Goal: Task Accomplishment & Management: Manage account settings

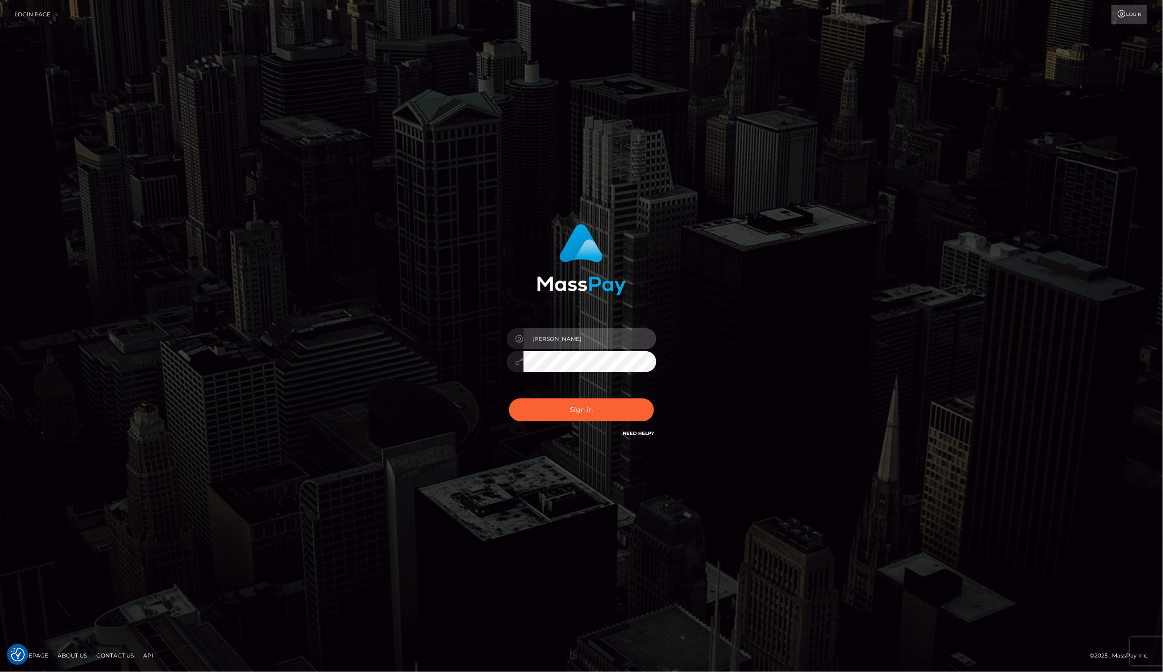
click at [595, 336] on input "Laila de Asis" at bounding box center [589, 338] width 133 height 21
type input "lailadeasis.scratch"
click at [609, 412] on button "Sign in" at bounding box center [581, 410] width 145 height 23
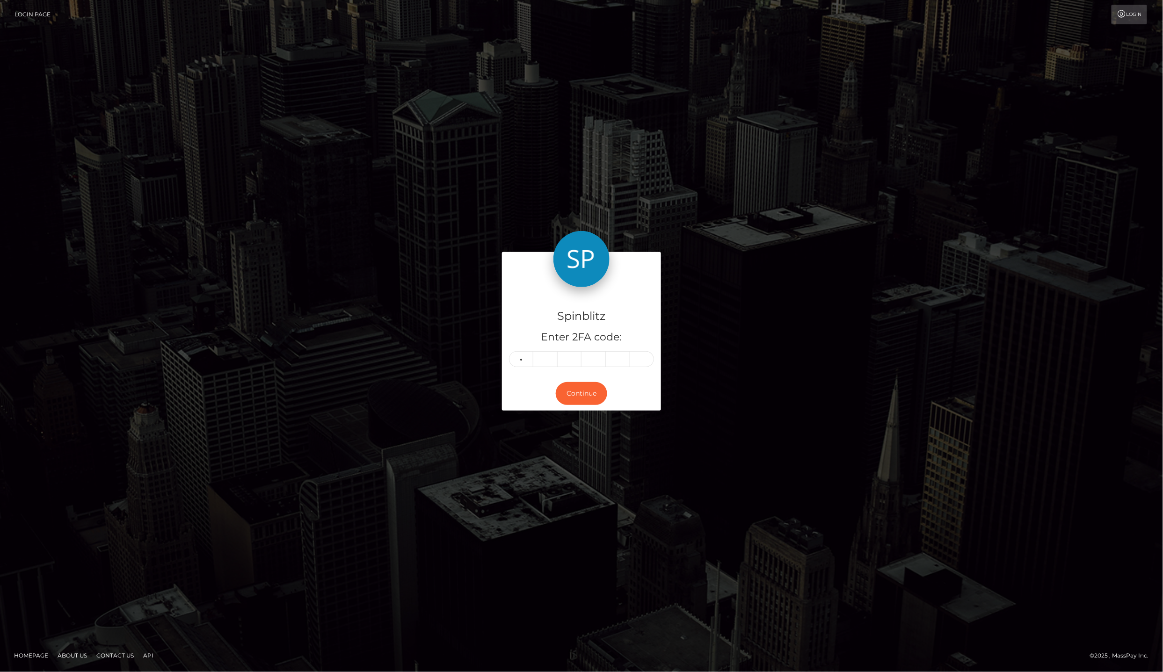
type input "2"
type input "5"
type input "2"
type input "7"
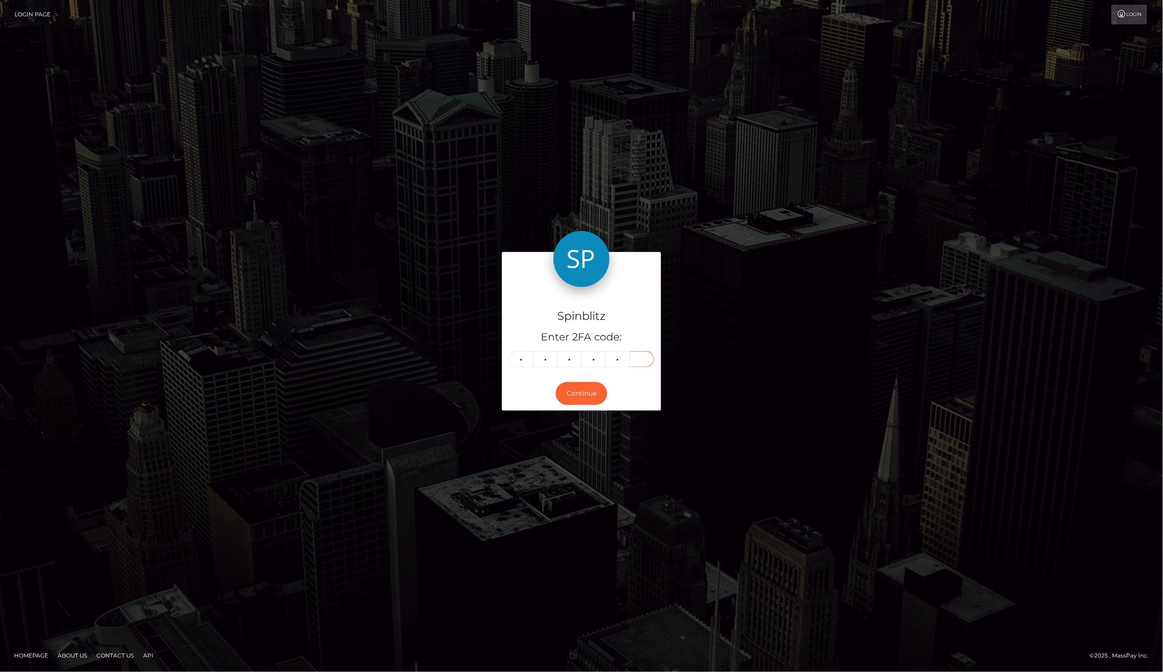
type input "4"
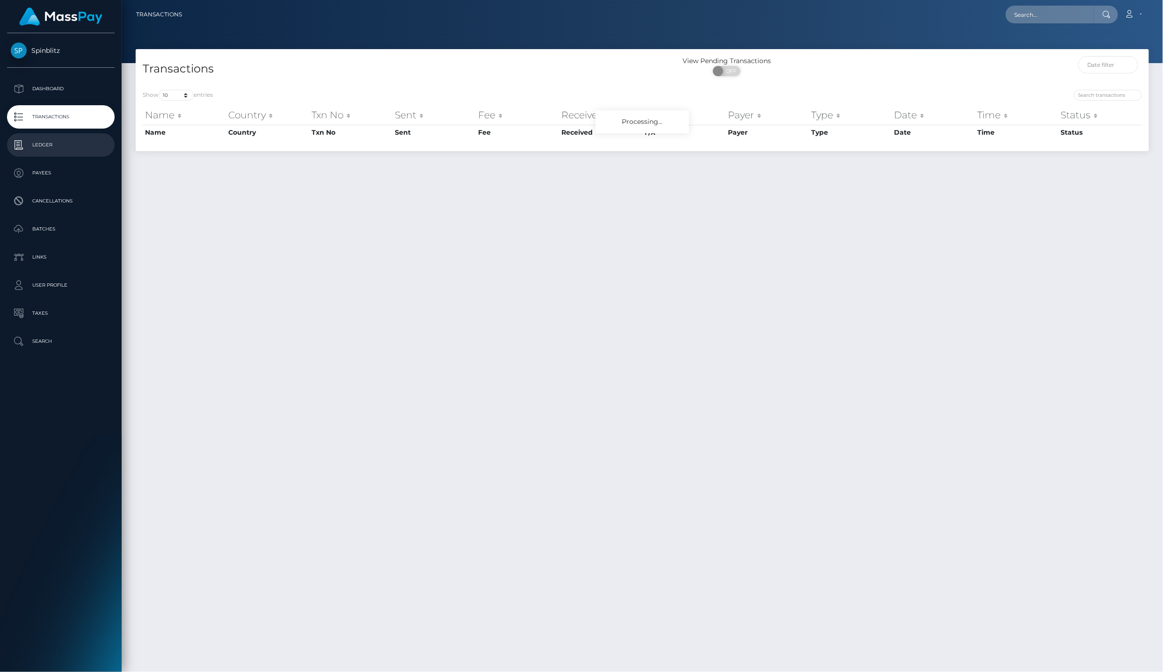
click at [85, 133] on link "Ledger" at bounding box center [61, 144] width 108 height 23
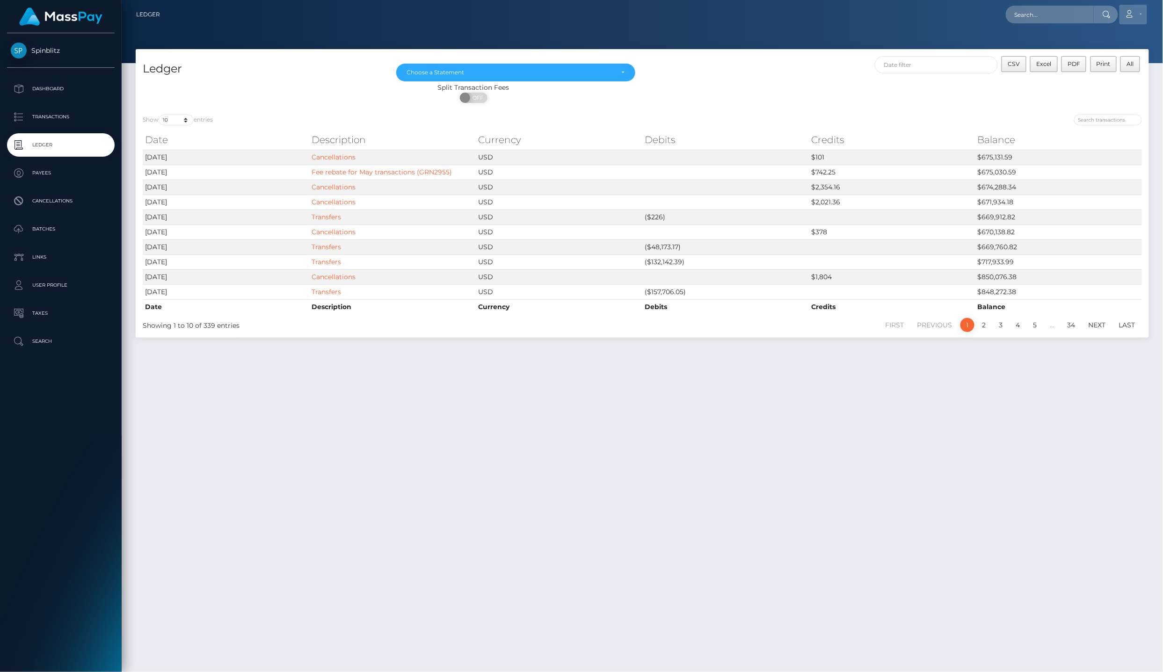
click at [1125, 20] on link "Account" at bounding box center [1133, 15] width 28 height 20
click at [53, 118] on p "Transactions" at bounding box center [61, 117] width 100 height 14
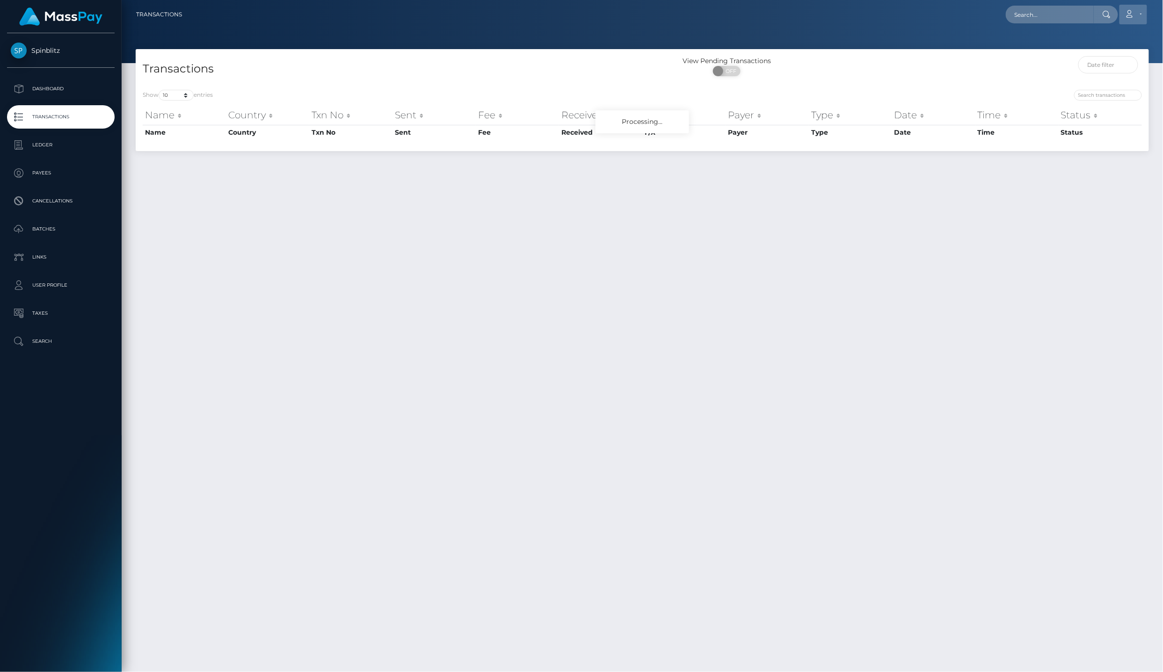
click at [1138, 9] on link "Account" at bounding box center [1133, 15] width 28 height 20
click at [968, 77] on div at bounding box center [1023, 68] width 254 height 25
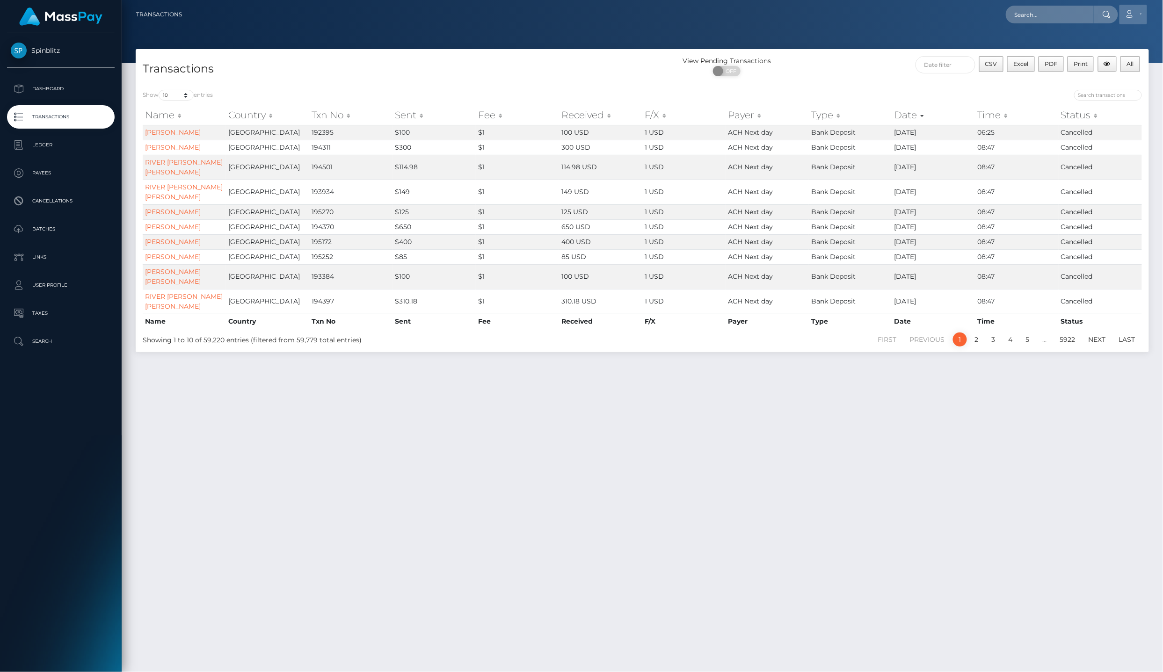
click at [1138, 14] on link "Account" at bounding box center [1133, 15] width 28 height 20
click at [1136, 51] on link "Logout" at bounding box center [1110, 59] width 75 height 17
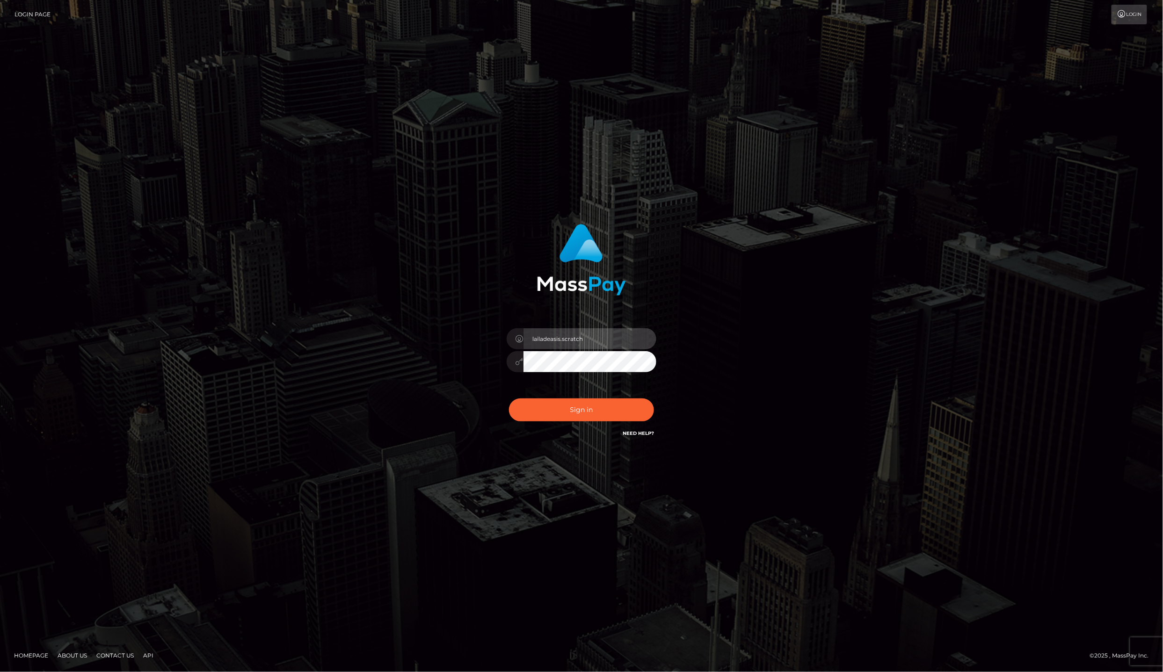
click at [594, 349] on input "lailadeasis.scratch" at bounding box center [589, 338] width 133 height 21
type input "lailadeasis.hello"
click at [604, 401] on button "Sign in" at bounding box center [581, 410] width 145 height 23
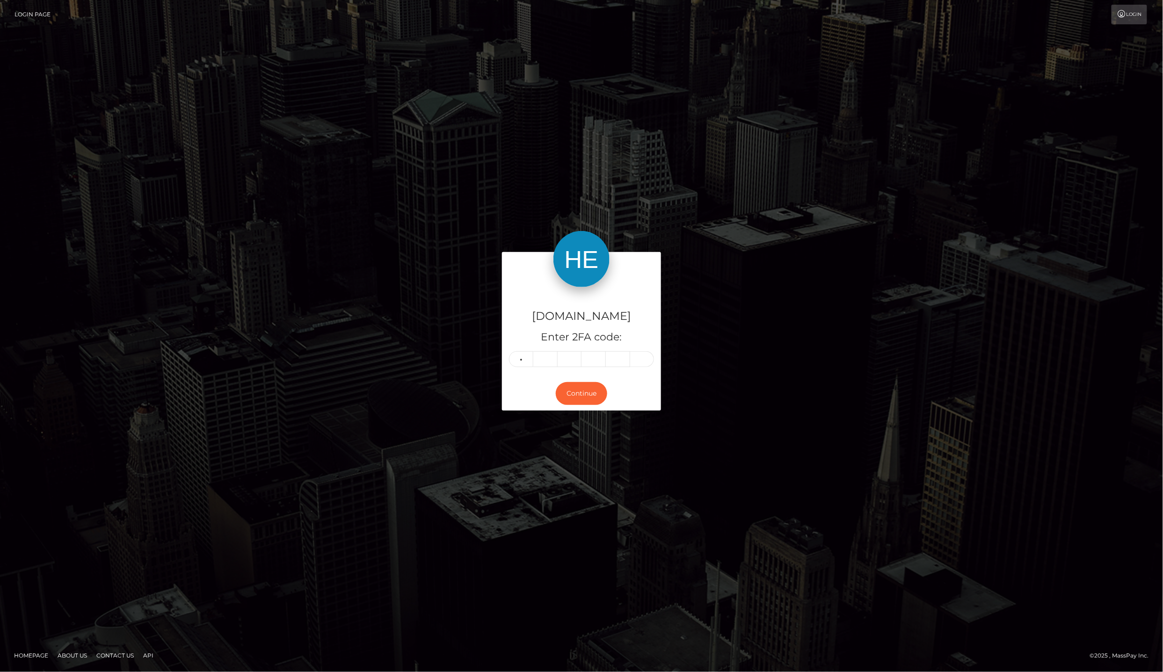
type input "0"
type input "2"
type input "6"
type input "2"
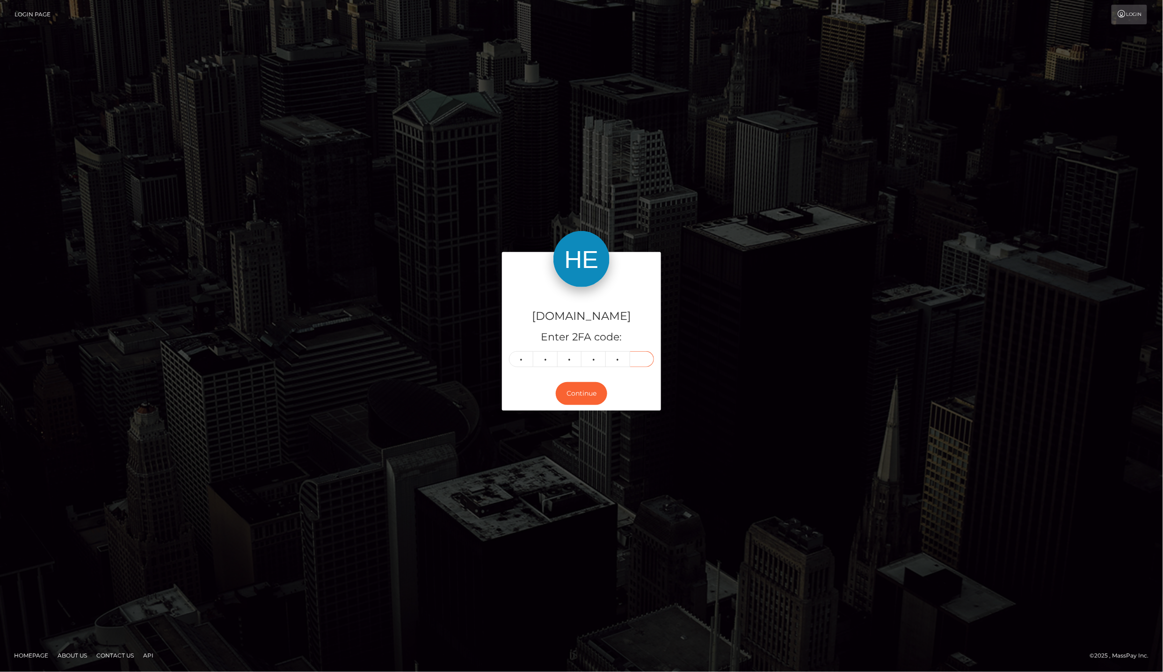
type input "6"
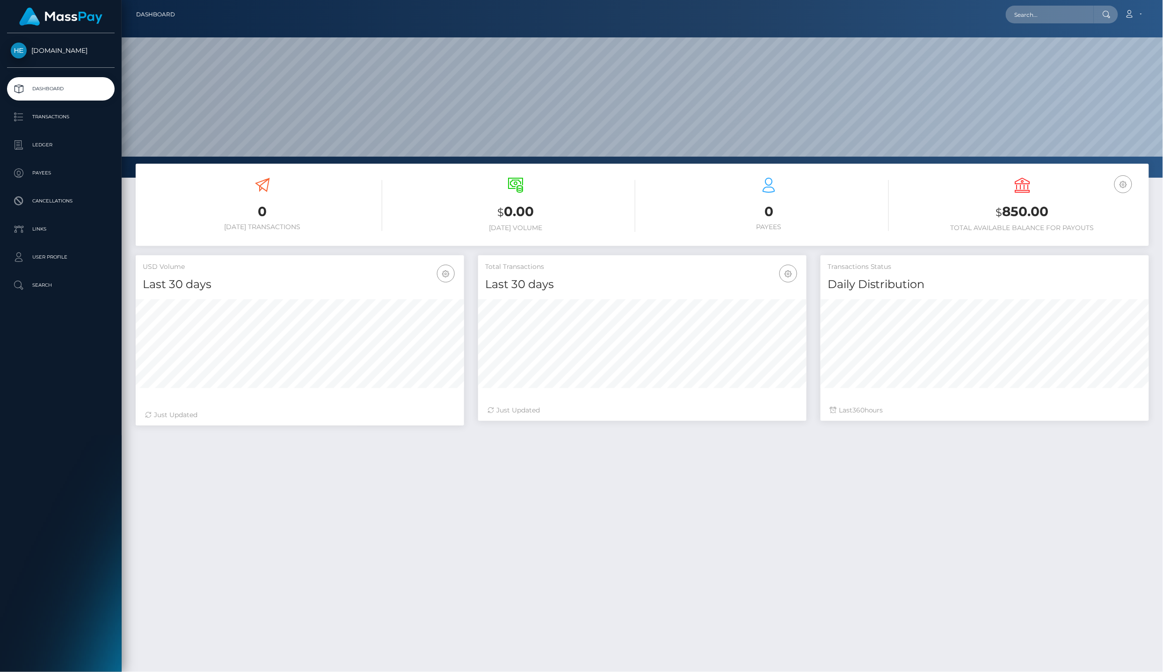
scroll to position [163, 328]
click at [81, 154] on ul "Dashboard Transactions Ledger Payees Cancellations Links Search" at bounding box center [61, 187] width 122 height 220
click at [73, 138] on p "Ledger" at bounding box center [61, 145] width 100 height 14
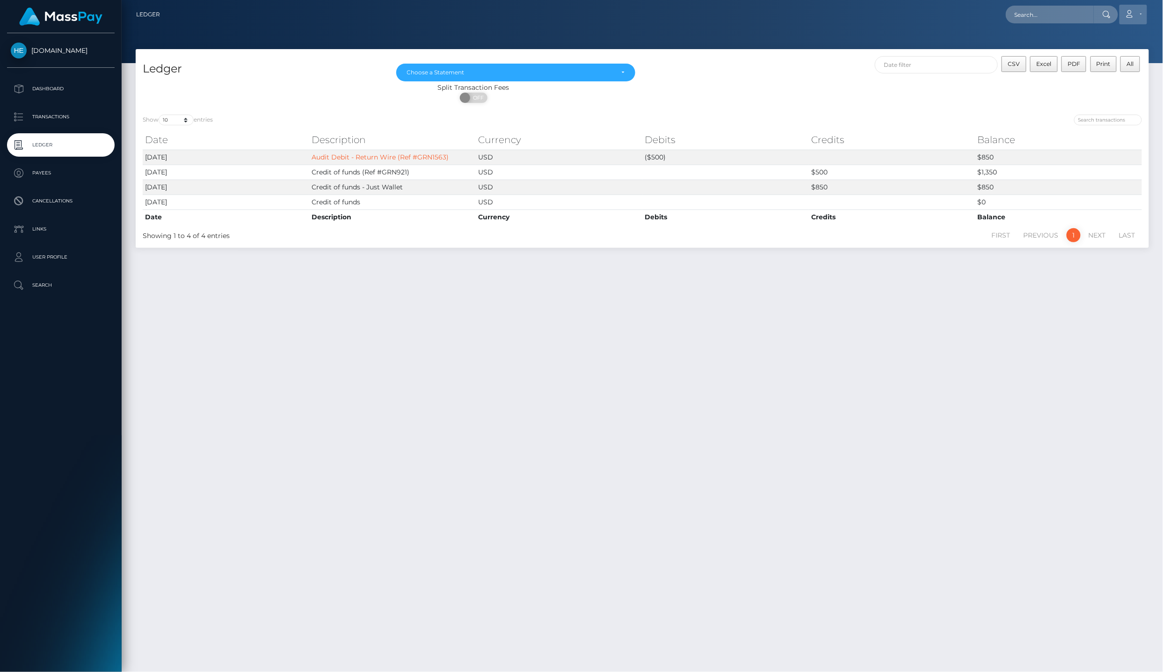
click at [1134, 15] on icon at bounding box center [1129, 13] width 10 height 7
click at [1124, 51] on link "Logout" at bounding box center [1110, 59] width 75 height 17
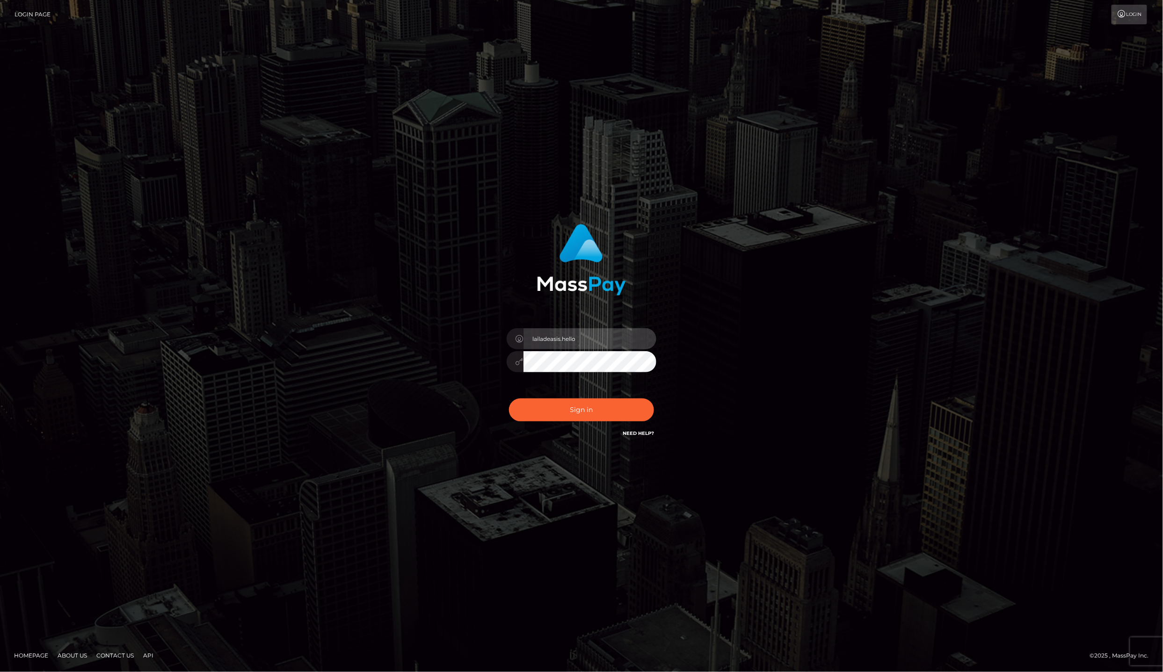
click at [627, 347] on input "lailadeasis.hello" at bounding box center [589, 338] width 133 height 21
type input "[DOMAIN_NAME]"
click at [573, 397] on div "Sign in Need Help?" at bounding box center [582, 414] width 164 height 42
click at [579, 403] on button "Sign in" at bounding box center [581, 410] width 145 height 23
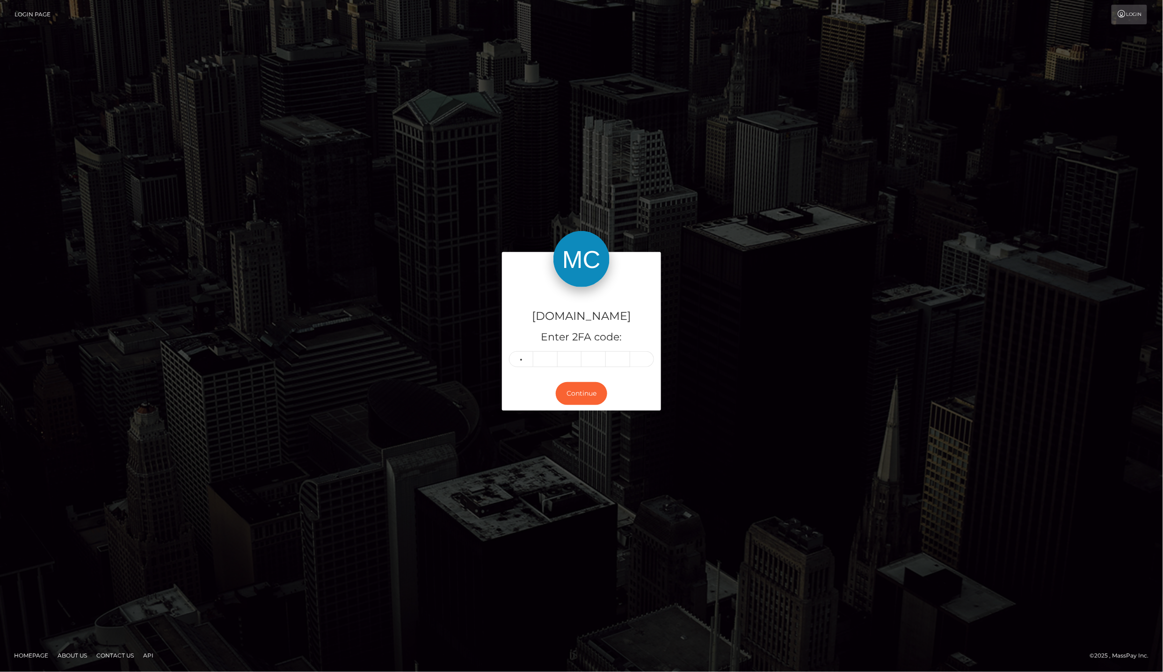
type input "2"
type input "9"
type input "2"
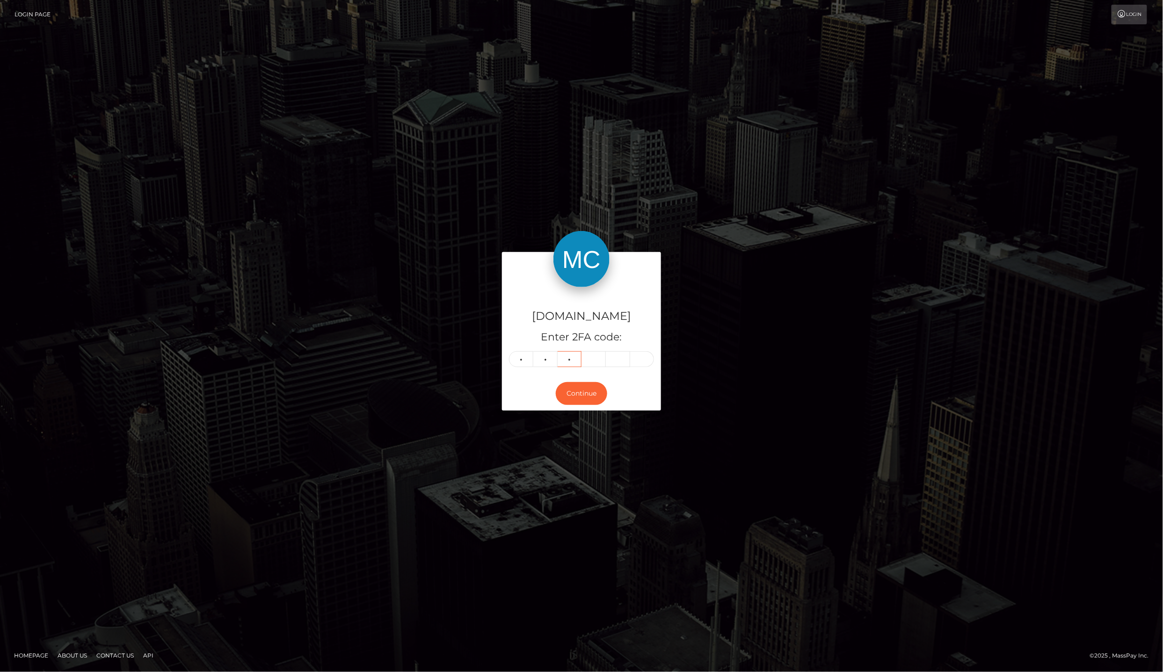
type input "9"
type input "3"
type input "2"
type input "8"
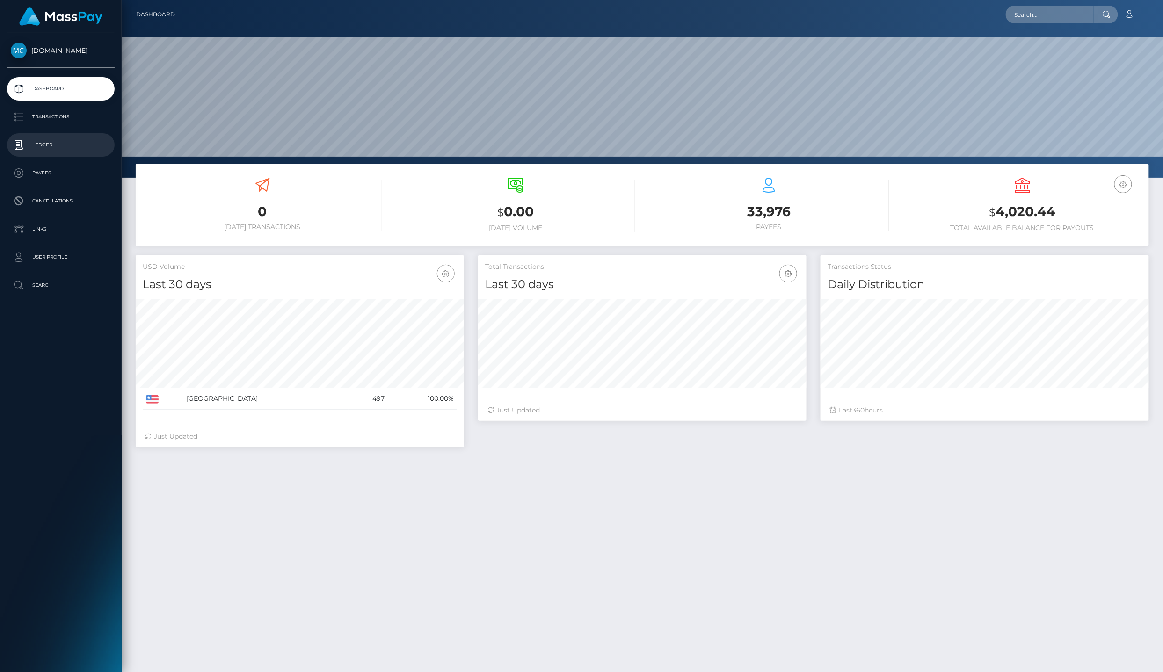
scroll to position [163, 328]
drag, startPoint x: 0, startPoint y: 0, endPoint x: 54, endPoint y: 145, distance: 154.8
click at [54, 145] on p "Ledger" at bounding box center [61, 145] width 100 height 14
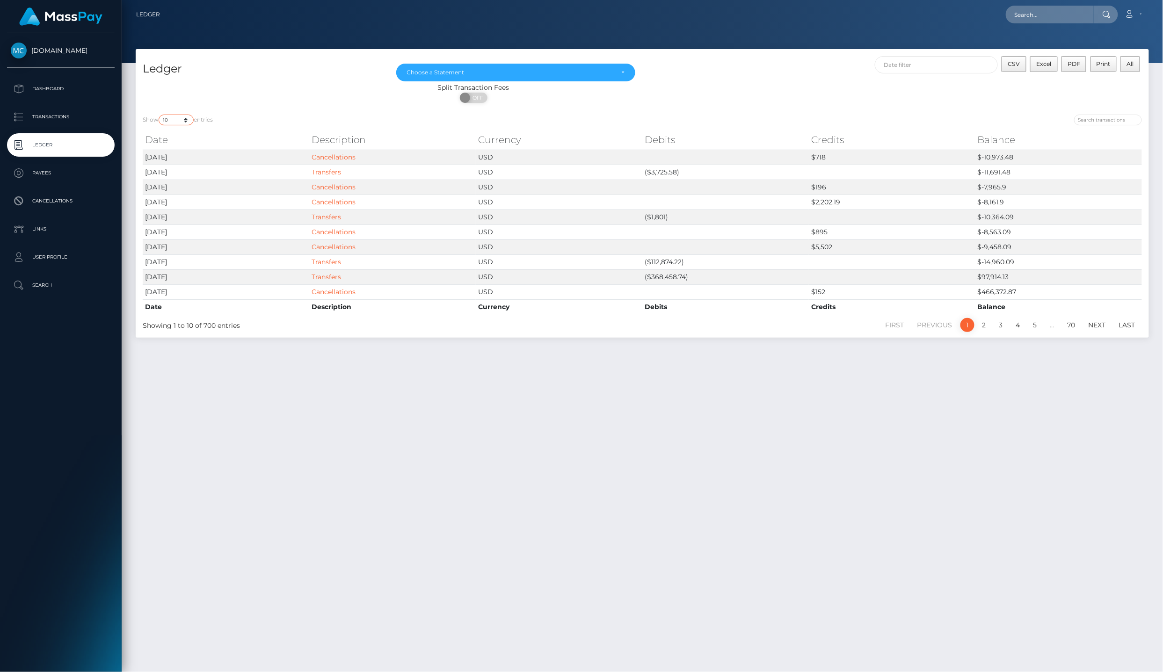
click at [176, 120] on select "10 25 50 100 250" at bounding box center [176, 120] width 35 height 11
click at [280, 94] on div "ON OFF" at bounding box center [473, 100] width 675 height 15
click at [82, 114] on p "Transactions" at bounding box center [61, 117] width 100 height 14
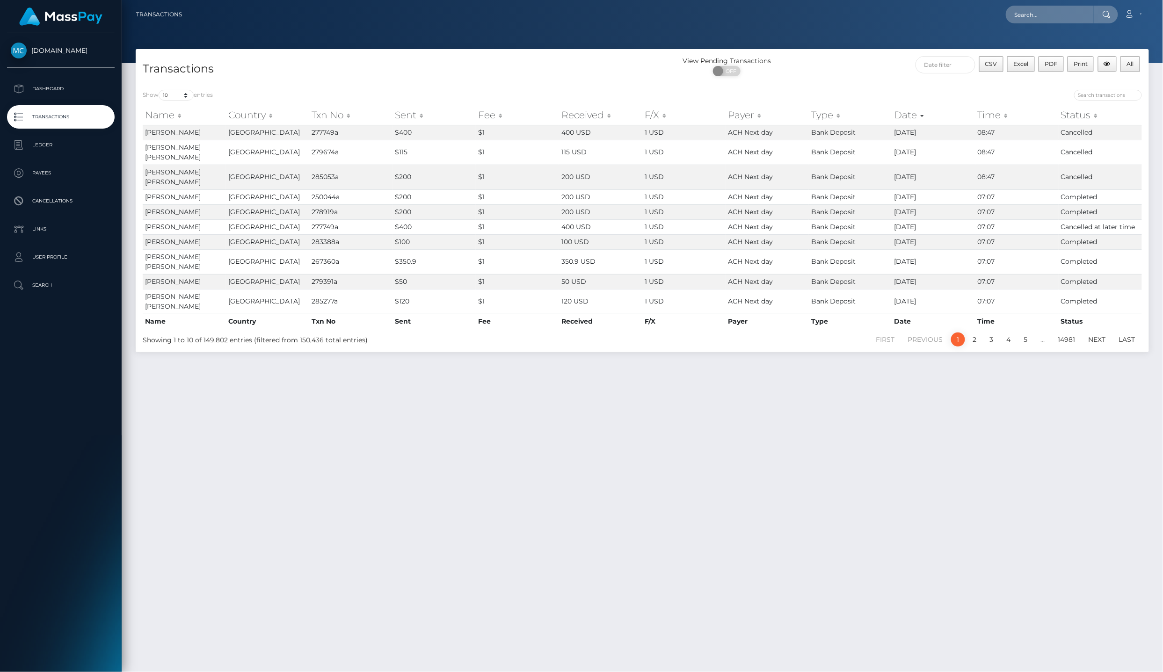
click at [781, 595] on div "Transactions View Pending Transactions ON OFF CSV Excel PDF Print All Show 10 2…" at bounding box center [642, 356] width 1041 height 615
click at [1134, 15] on icon at bounding box center [1129, 13] width 10 height 7
click at [1131, 54] on link "Logout" at bounding box center [1110, 59] width 75 height 17
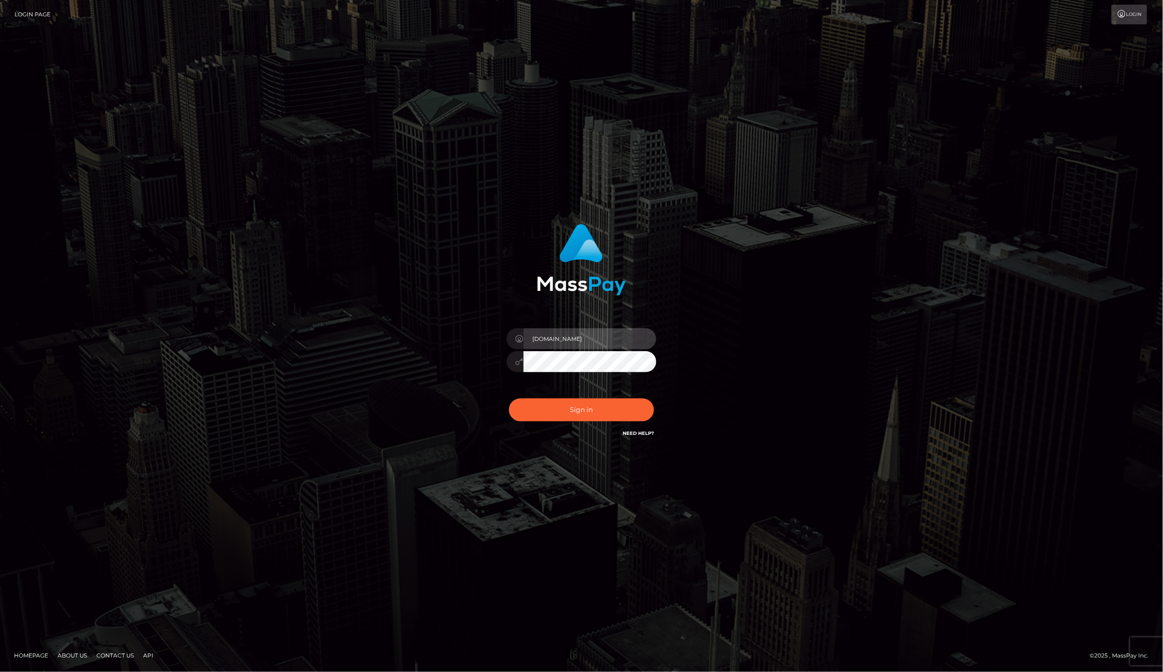
click at [595, 349] on input "lailadeasis.vip" at bounding box center [589, 338] width 133 height 21
type input "Laila de Asis"
click at [594, 408] on button "Sign in" at bounding box center [581, 410] width 145 height 23
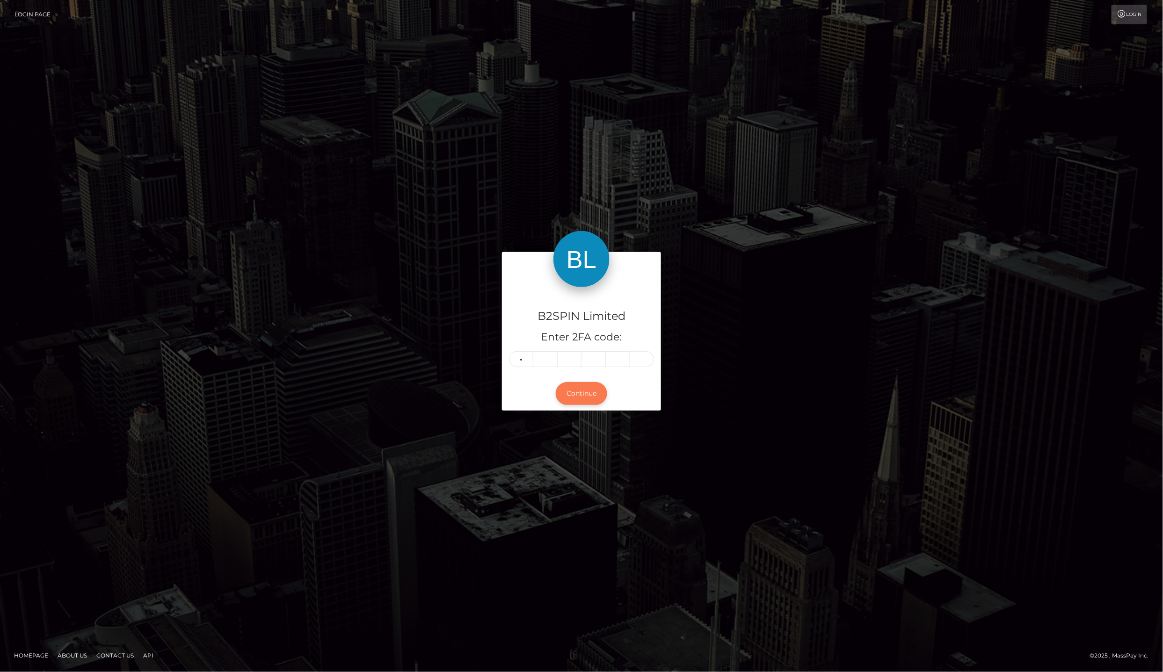
type input "1"
type input "0"
type input "3"
type input "0"
type input "8"
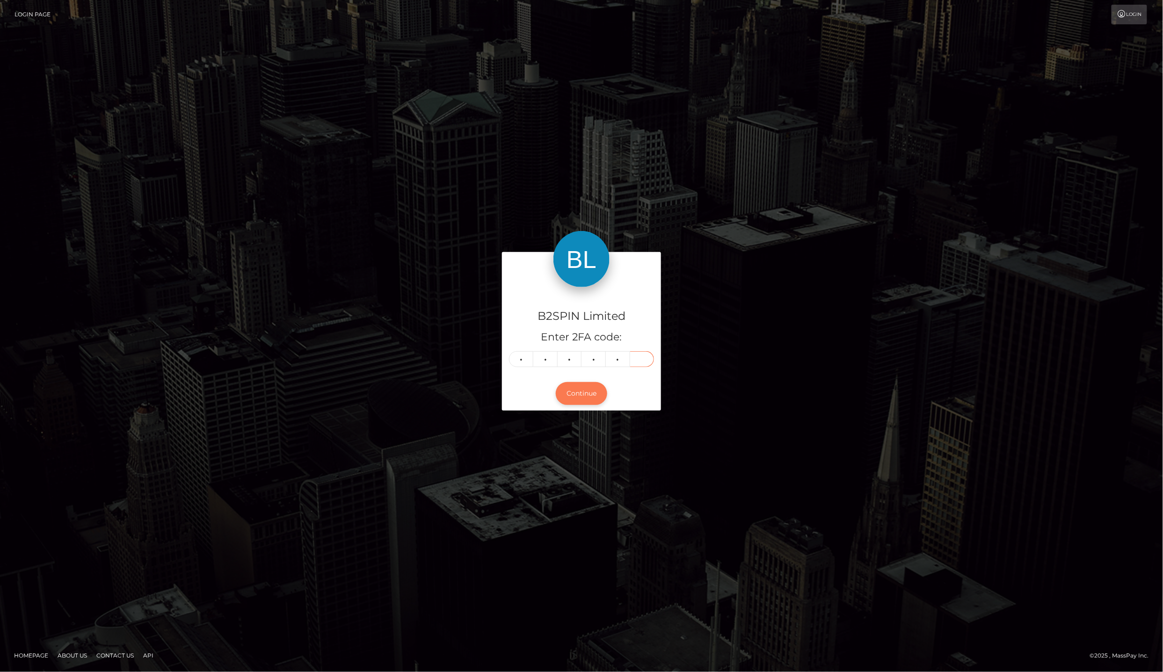
type input "4"
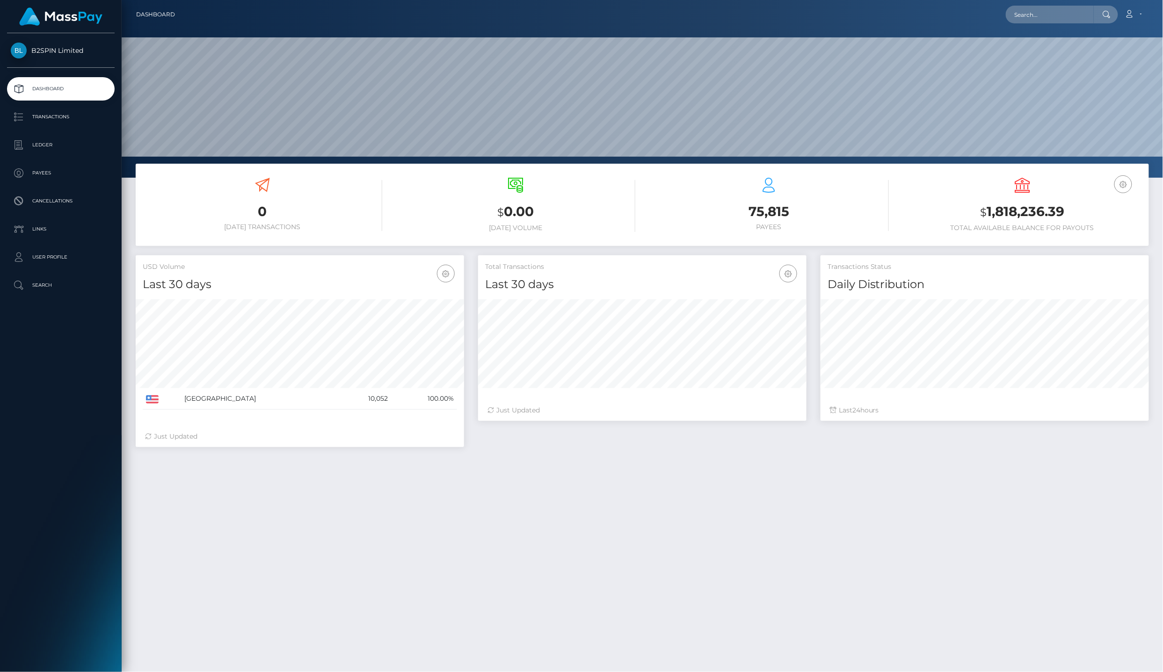
scroll to position [163, 328]
click at [68, 149] on link "Ledger" at bounding box center [61, 144] width 108 height 23
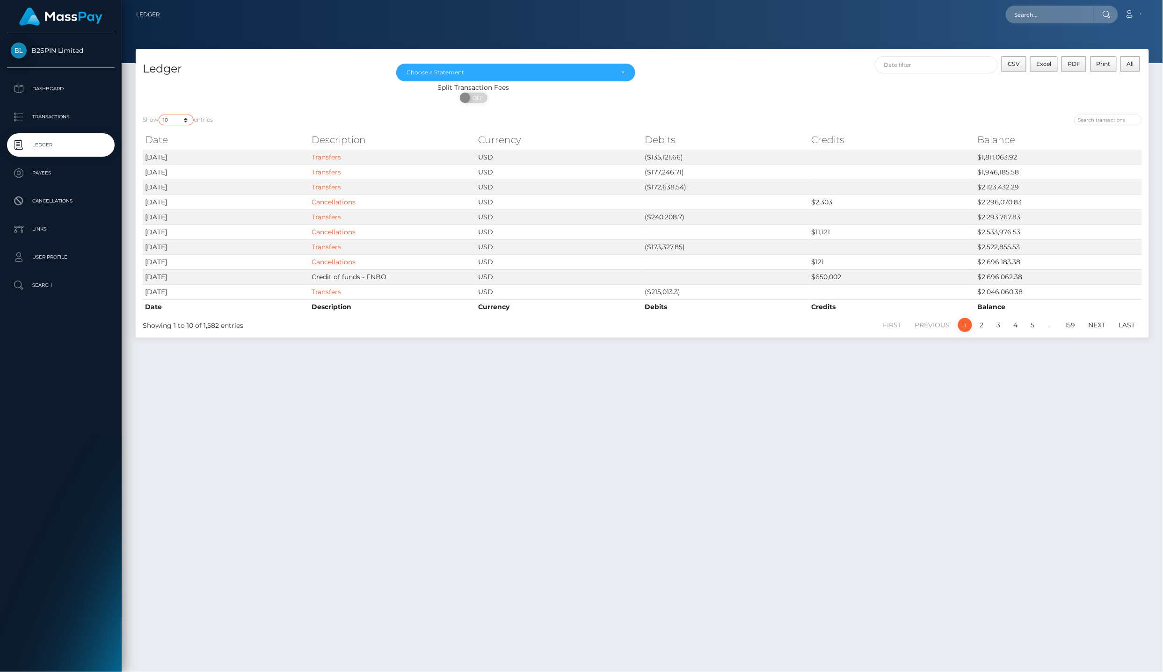
click at [184, 120] on select "10 25 50 100 250" at bounding box center [176, 120] width 35 height 11
select select "25"
click at [159, 115] on select "10 25 50 100 250" at bounding box center [176, 120] width 35 height 11
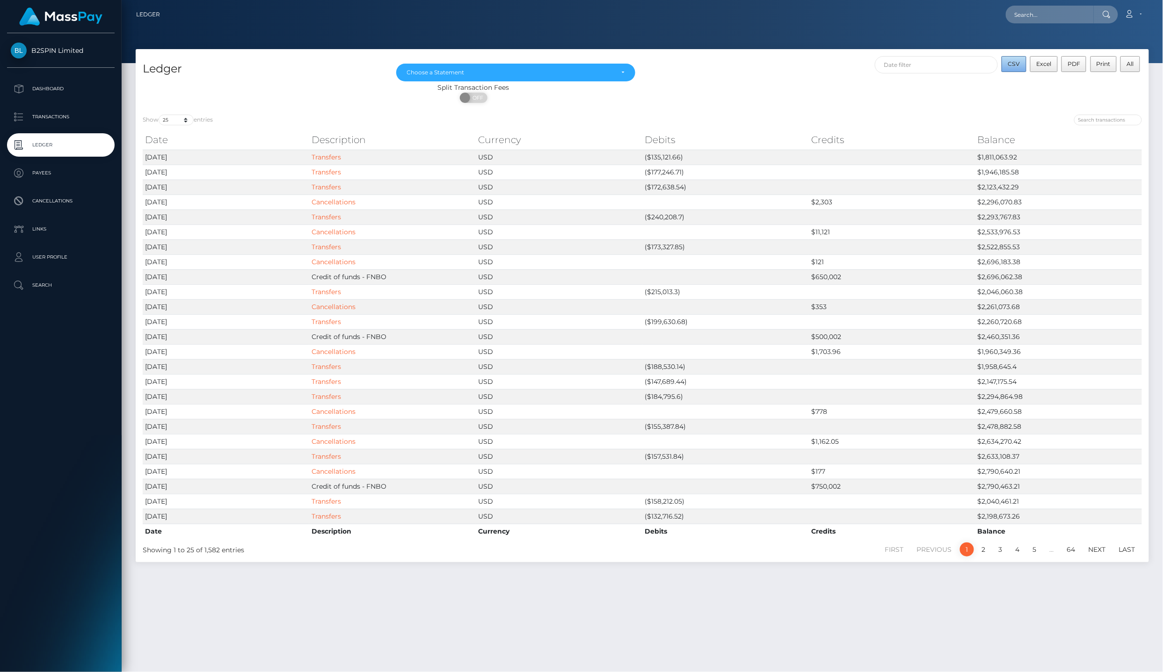
click at [1019, 65] on span "CSV" at bounding box center [1014, 63] width 12 height 7
click at [453, 65] on div "Choose a Statement" at bounding box center [515, 73] width 239 height 18
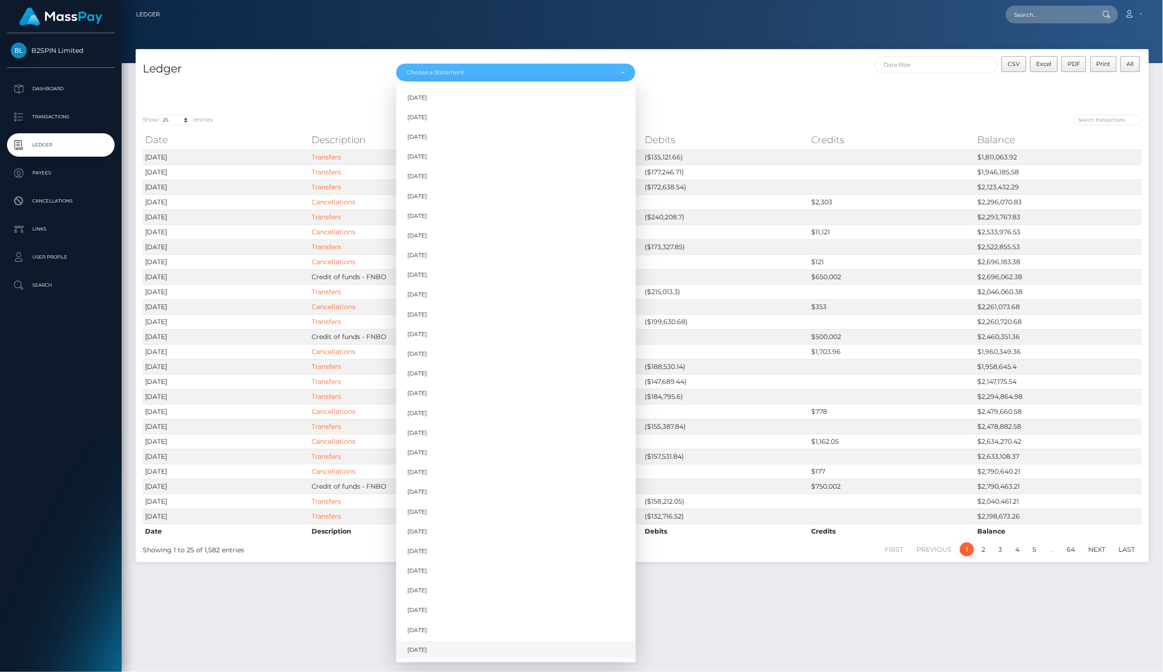
click at [422, 646] on span "[DATE]" at bounding box center [417, 650] width 20 height 8
select select "[DATE]"
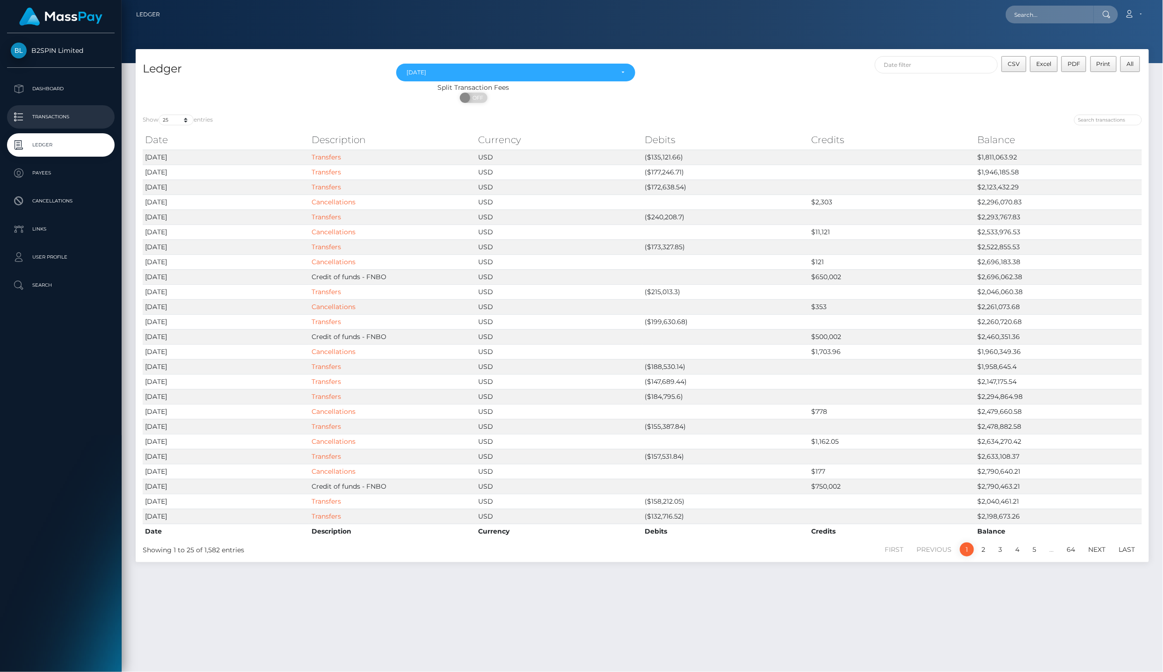
click at [73, 110] on p "Transactions" at bounding box center [61, 117] width 100 height 14
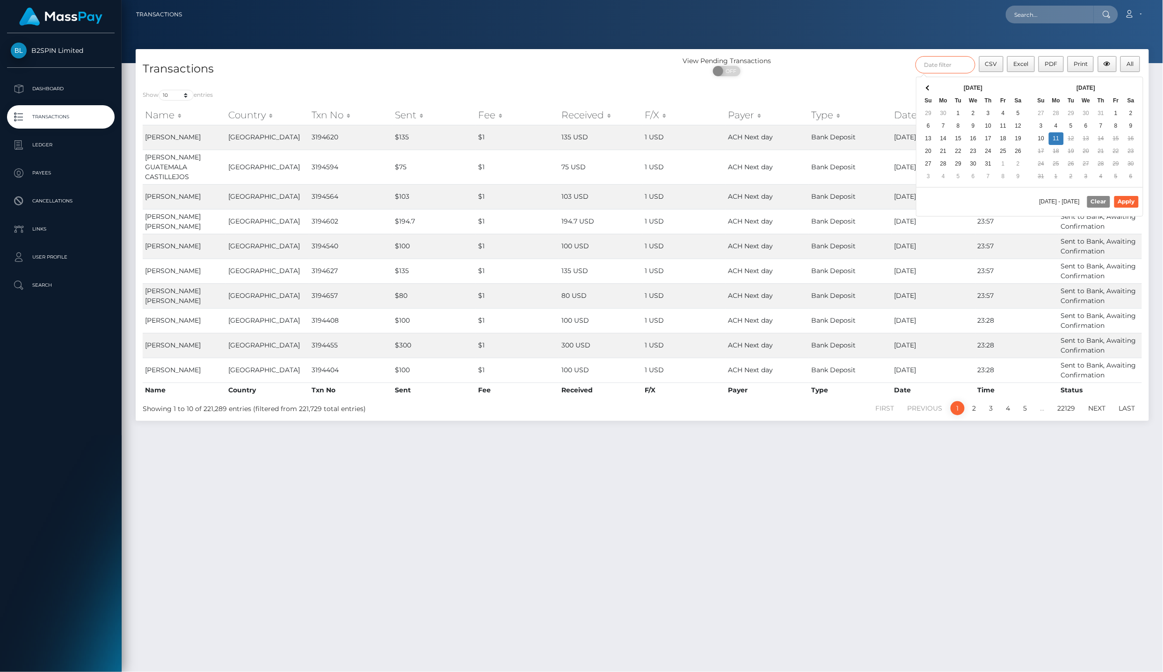
click at [957, 60] on input "text" at bounding box center [945, 64] width 60 height 17
click at [926, 95] on th "Su" at bounding box center [928, 100] width 15 height 13
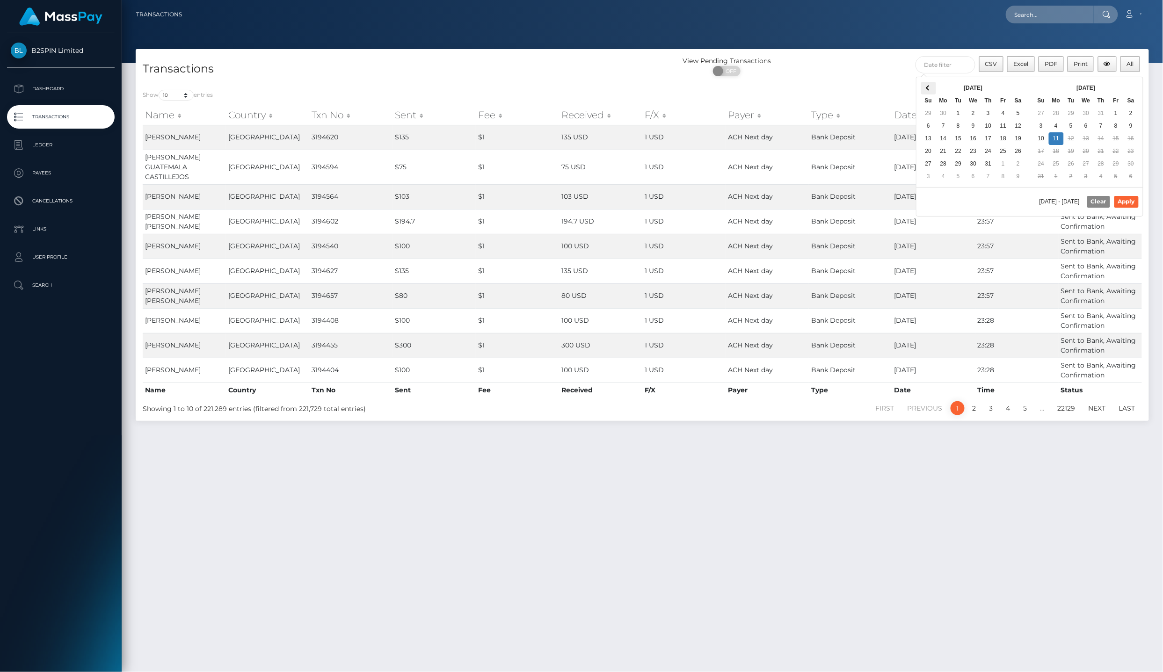
drag, startPoint x: 926, startPoint y: 95, endPoint x: 927, endPoint y: 86, distance: 9.4
click at [927, 86] on th at bounding box center [928, 88] width 15 height 13
click at [927, 86] on span at bounding box center [928, 88] width 5 height 5
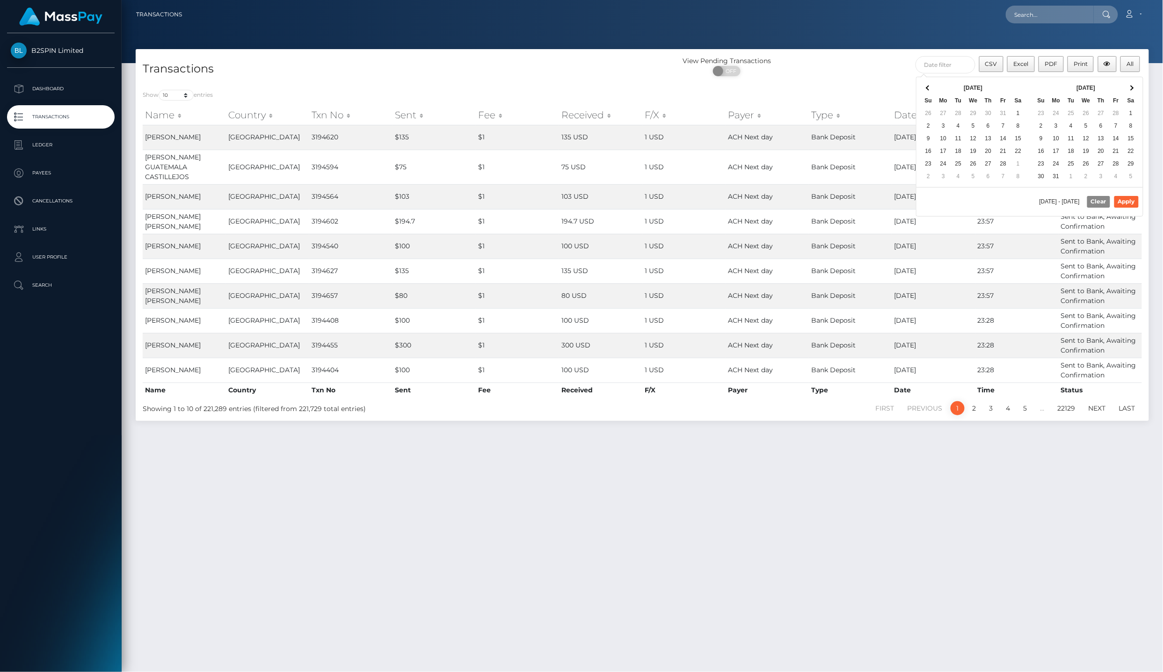
click at [927, 86] on span at bounding box center [928, 88] width 5 height 5
click at [1135, 90] on th at bounding box center [1130, 88] width 15 height 13
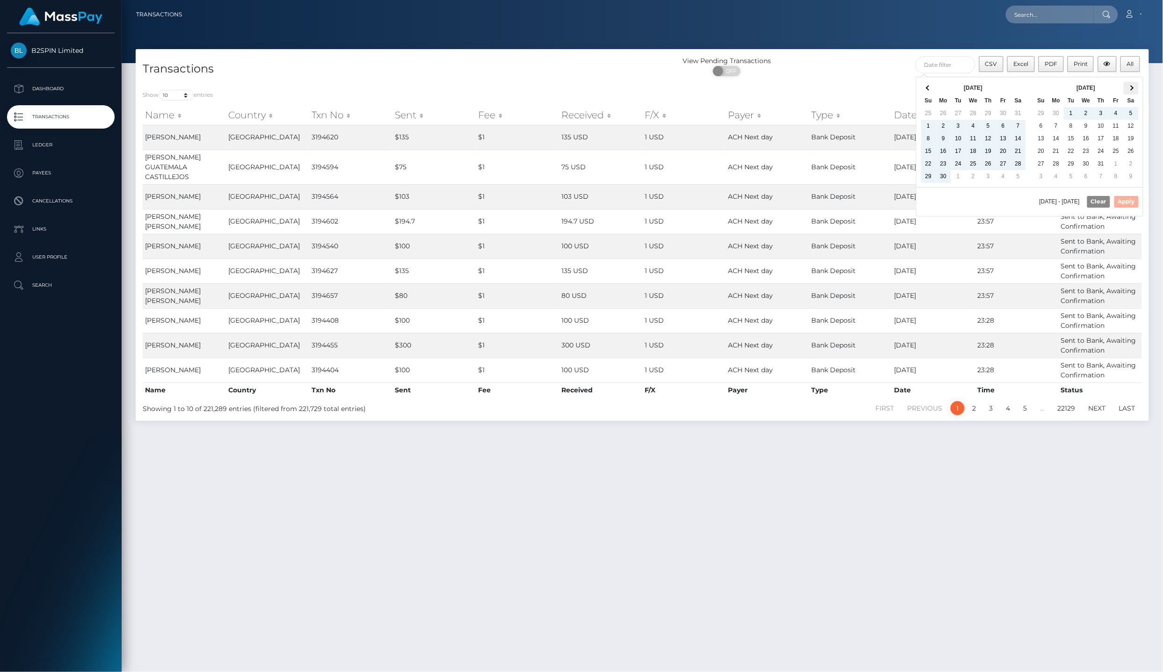
click at [1127, 93] on th at bounding box center [1130, 88] width 15 height 13
click at [1117, 203] on button "Apply" at bounding box center [1126, 201] width 24 height 11
type input "01/01/2025 - 08/11/2025"
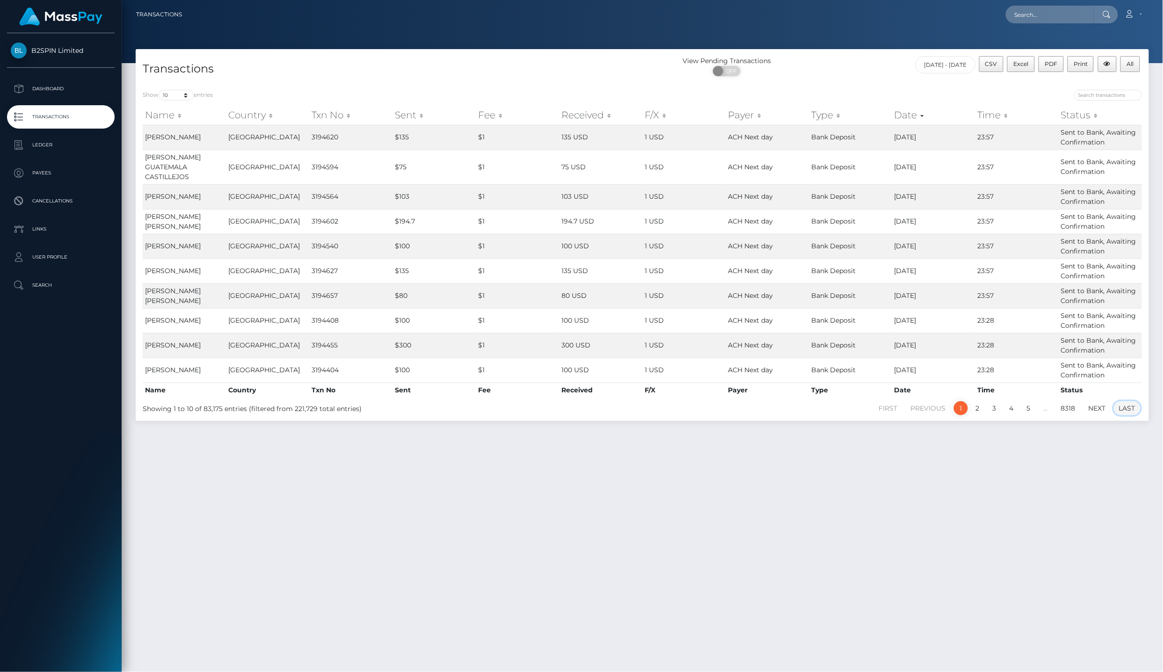
click at [1129, 405] on link "Last" at bounding box center [1127, 408] width 27 height 14
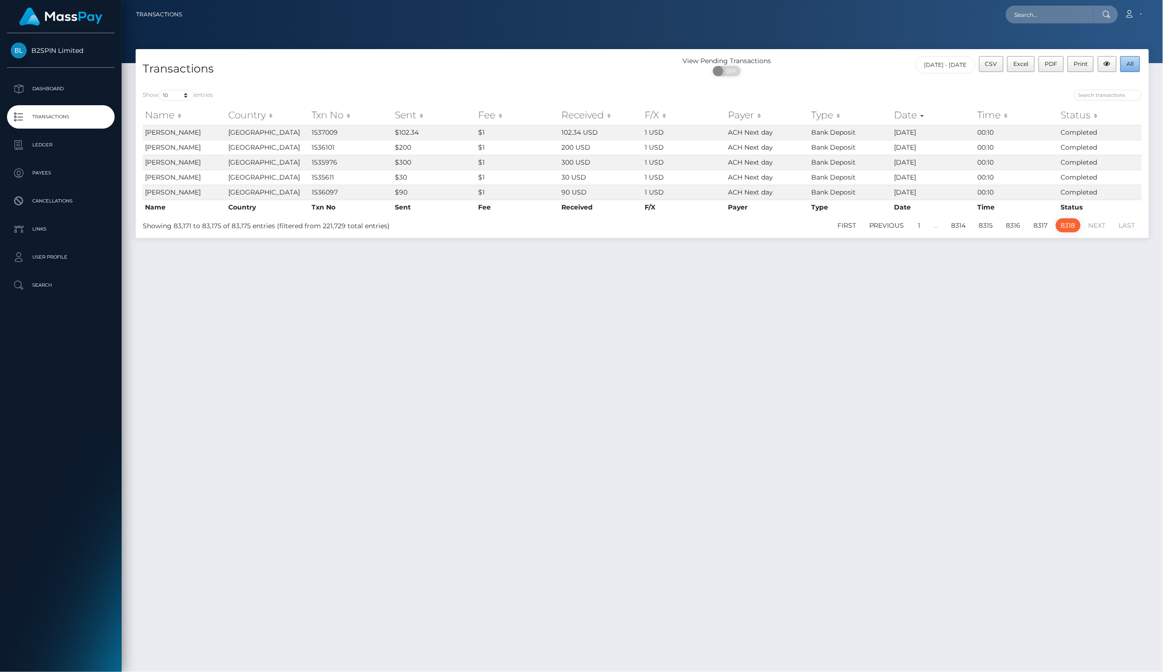
click at [1138, 65] on button "All" at bounding box center [1130, 64] width 20 height 16
